Goal: Information Seeking & Learning: Learn about a topic

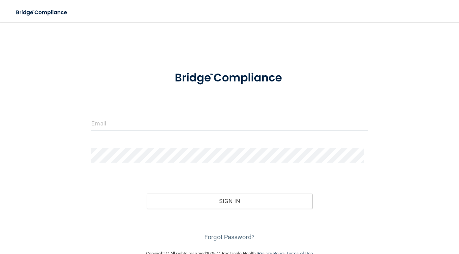
click at [128, 117] on input "email" at bounding box center [229, 123] width 276 height 15
type input "[EMAIL_ADDRESS][DOMAIN_NAME]"
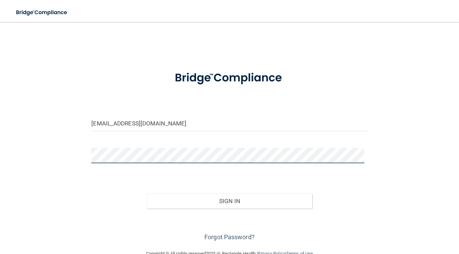
click at [147, 194] on button "Sign In" at bounding box center [230, 201] width 166 height 15
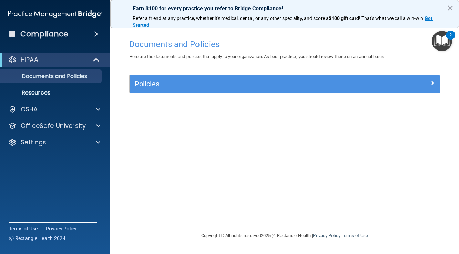
click at [372, 92] on div "Policies" at bounding box center [284, 84] width 310 height 18
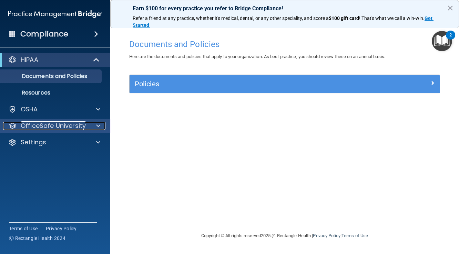
click at [94, 123] on div at bounding box center [96, 126] width 17 height 8
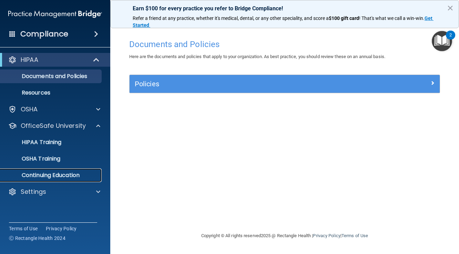
click at [52, 173] on p "Continuing Education" at bounding box center [51, 175] width 94 height 7
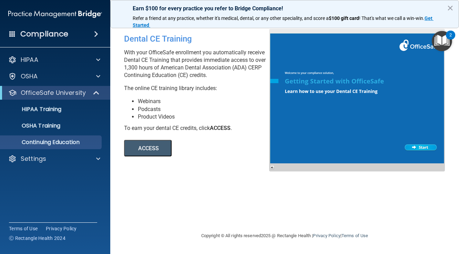
click at [147, 146] on button "ACCESS" at bounding box center [148, 148] width 48 height 17
